Goal: Transaction & Acquisition: Purchase product/service

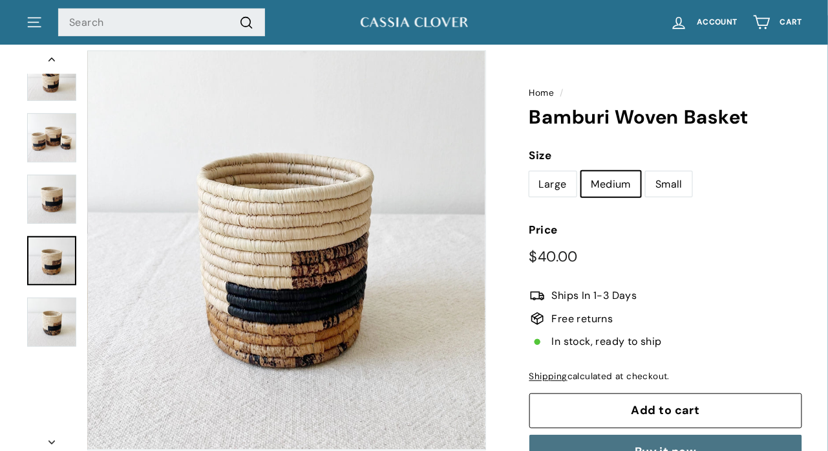
scroll to position [91, 0]
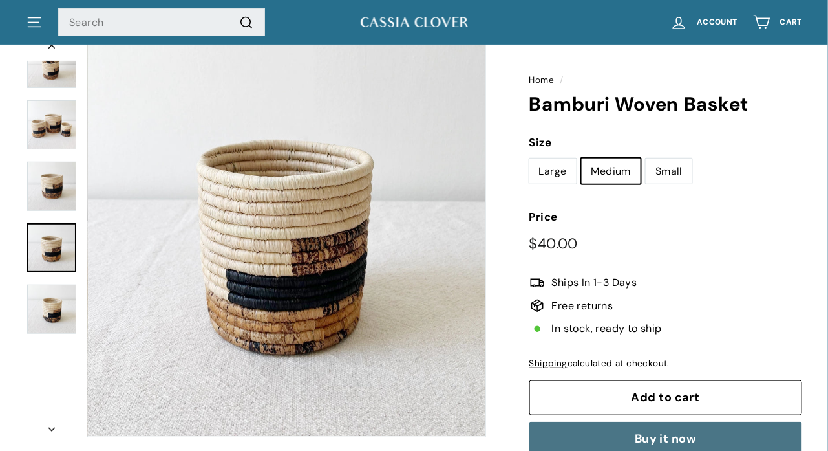
click at [41, 143] on img at bounding box center [51, 124] width 49 height 49
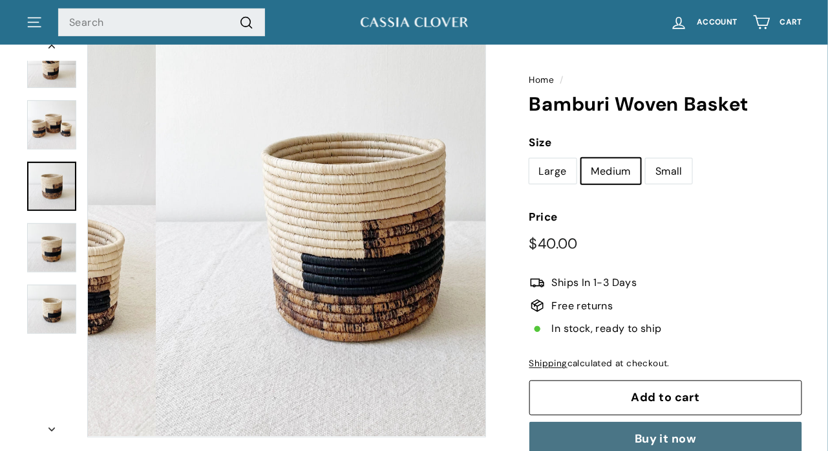
click at [53, 180] on img at bounding box center [51, 186] width 49 height 49
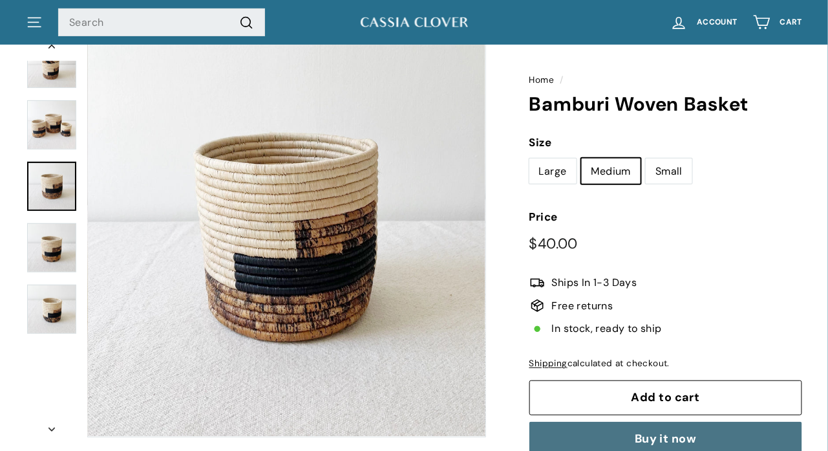
click at [59, 232] on img at bounding box center [51, 247] width 49 height 49
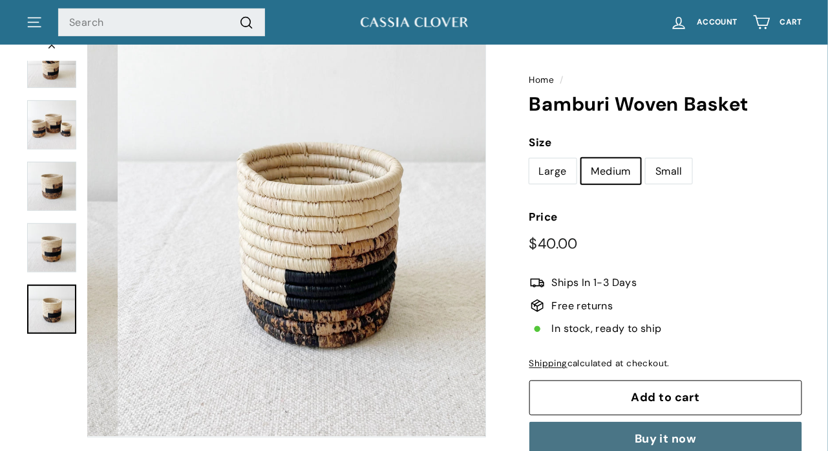
click at [65, 299] on img at bounding box center [51, 309] width 49 height 49
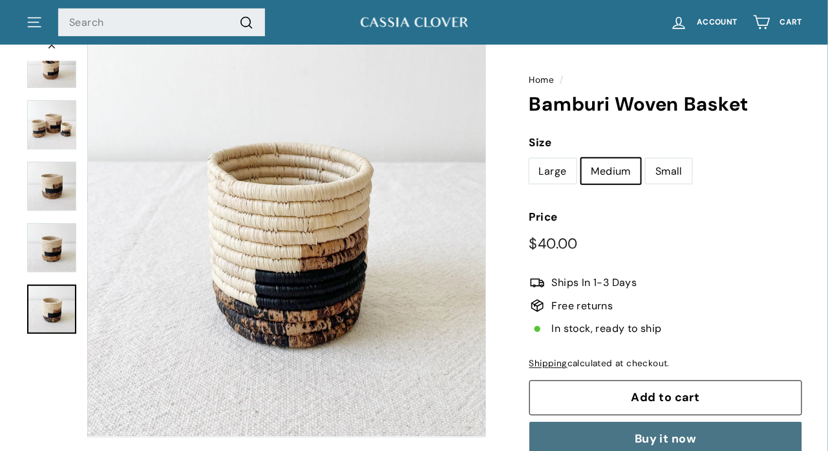
click at [444, 15] on img at bounding box center [415, 22] width 110 height 16
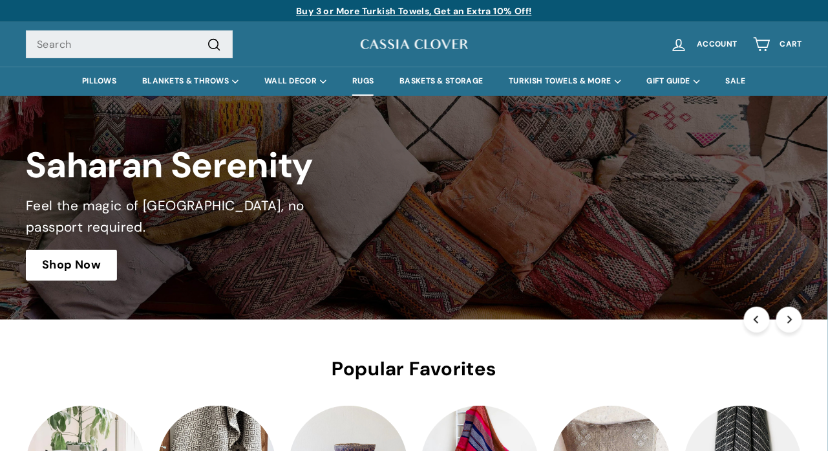
click at [367, 82] on link "RUGS" at bounding box center [363, 81] width 47 height 29
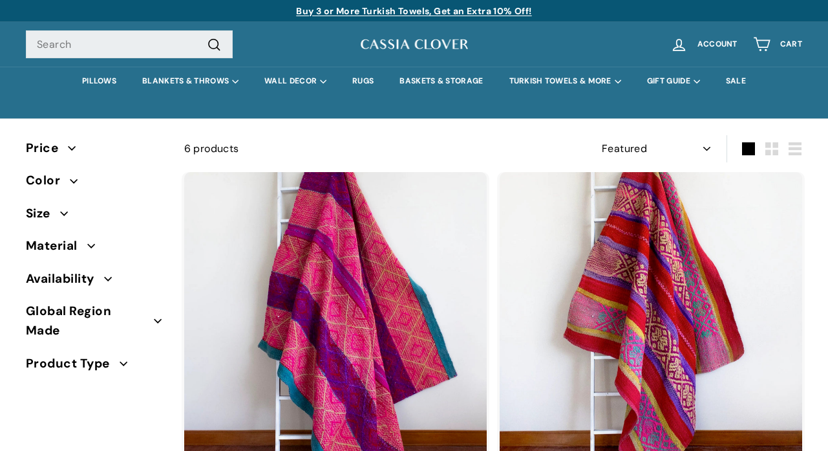
select select "manual"
